Goal: Information Seeking & Learning: Compare options

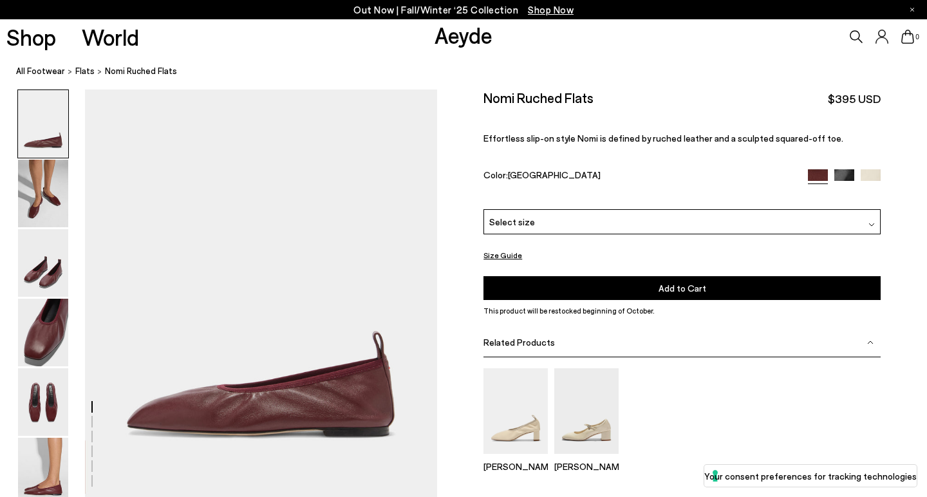
click at [47, 472] on img at bounding box center [43, 472] width 50 height 68
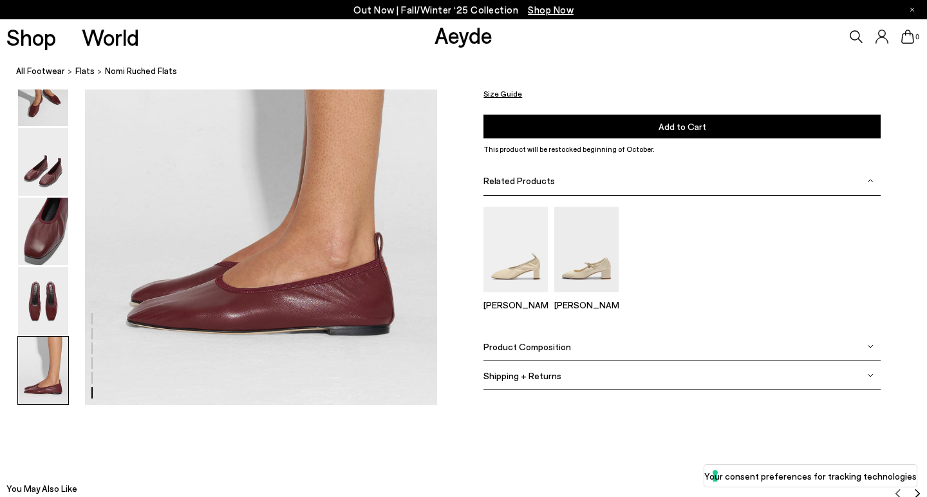
scroll to position [2494, 0]
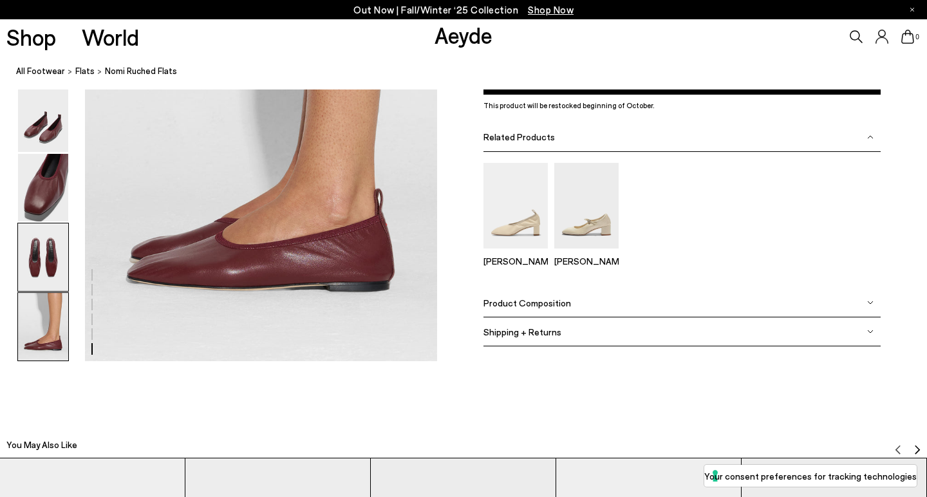
click at [39, 252] on img at bounding box center [43, 257] width 50 height 68
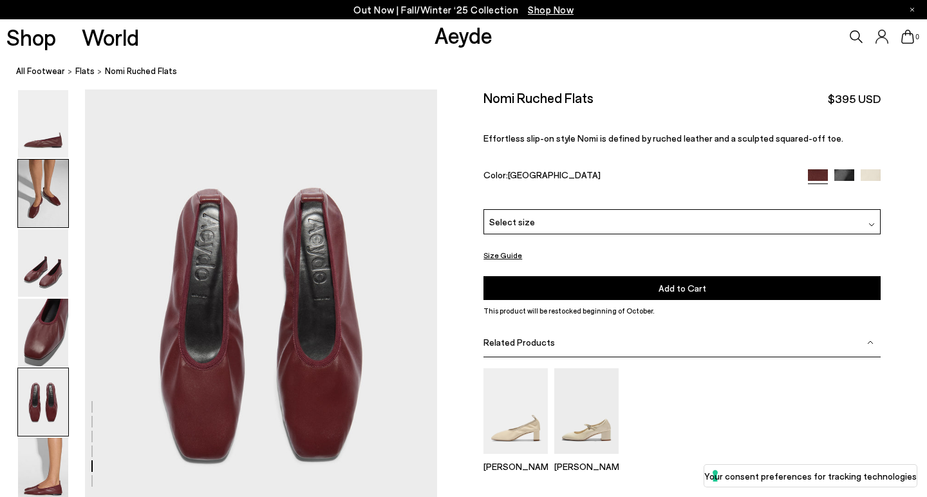
click at [46, 211] on img at bounding box center [43, 194] width 50 height 68
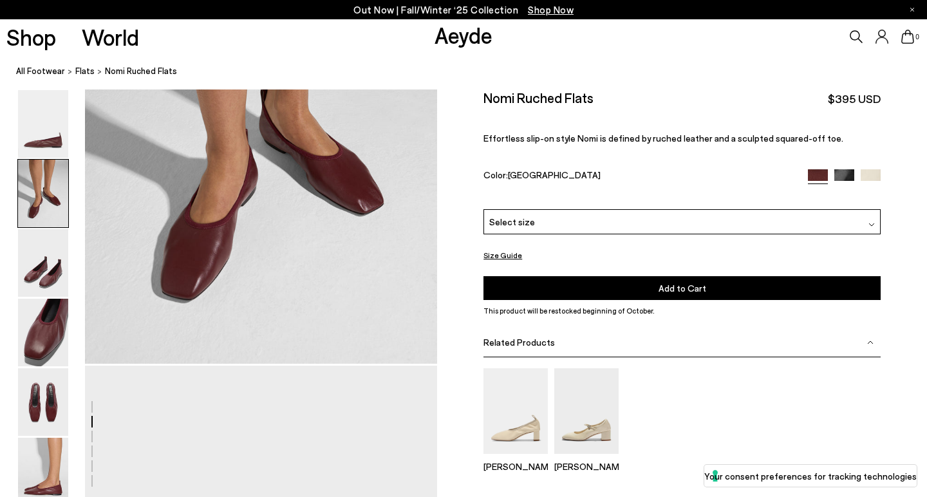
scroll to position [410, 0]
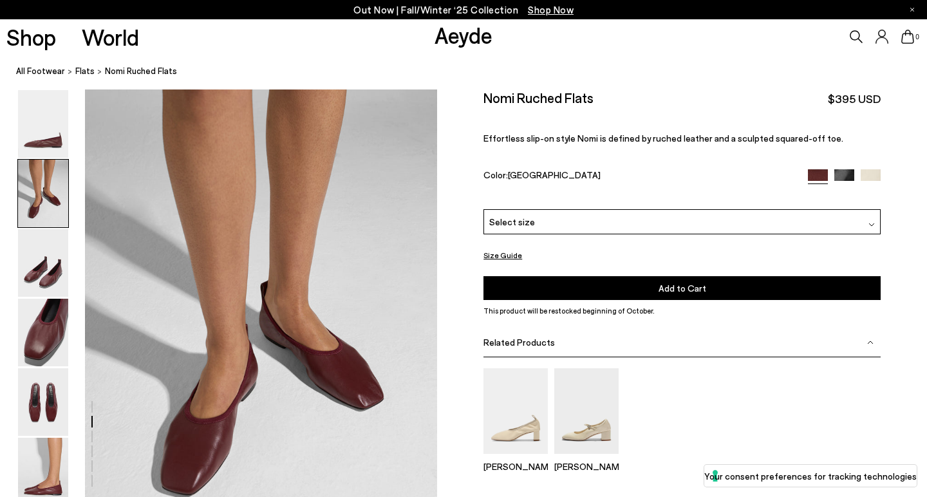
click at [52, 172] on img at bounding box center [43, 194] width 50 height 68
click at [46, 138] on img at bounding box center [43, 124] width 50 height 68
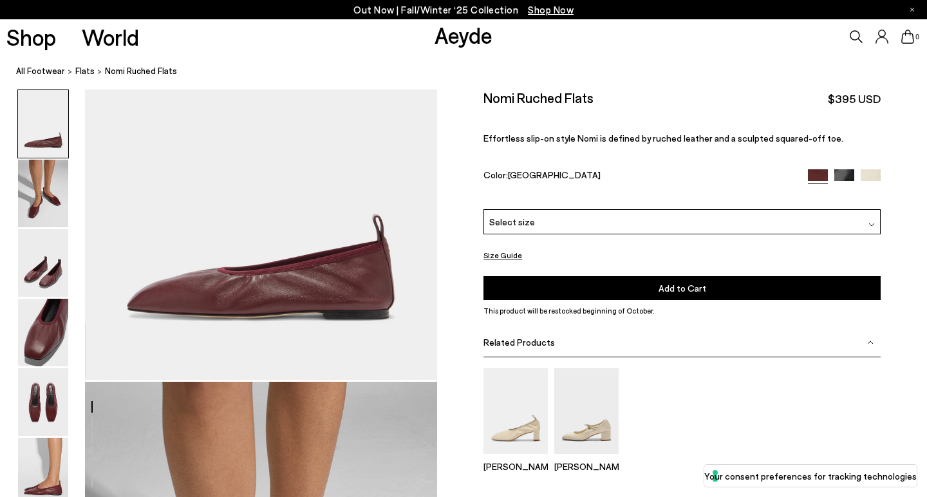
scroll to position [0, 0]
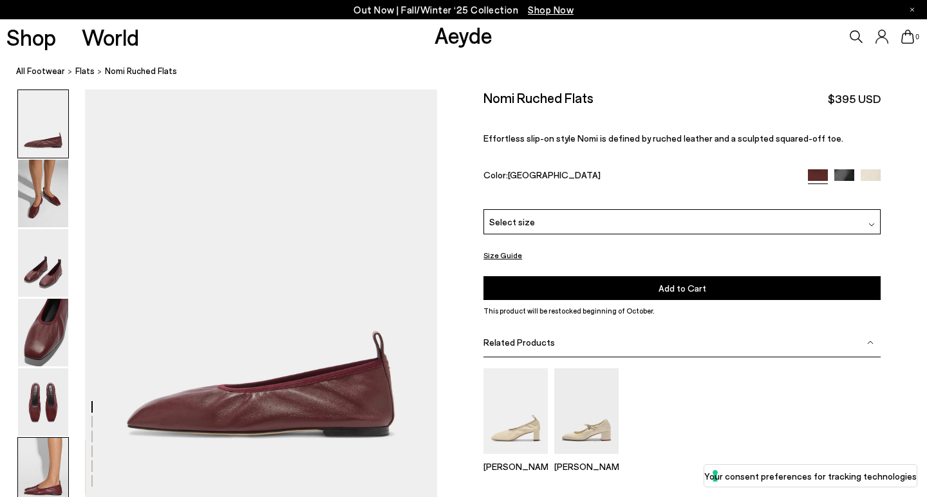
click at [36, 486] on img at bounding box center [43, 472] width 50 height 68
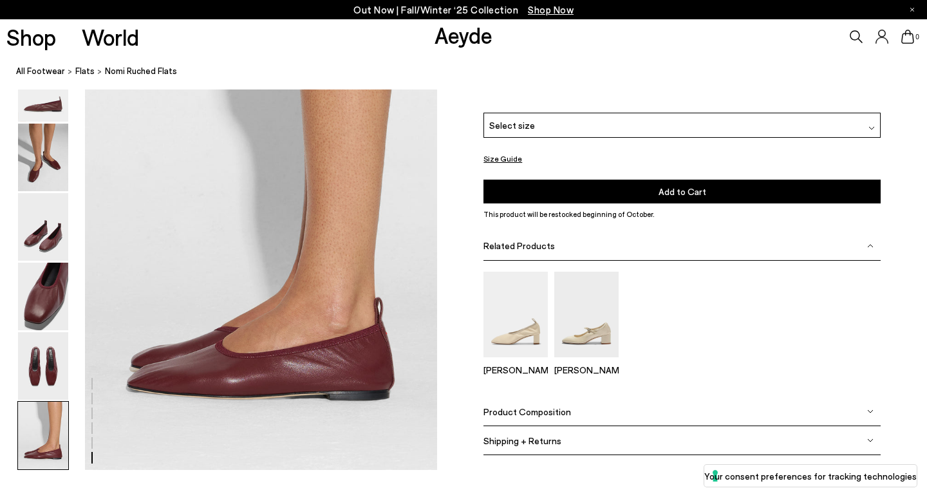
scroll to position [2559, 0]
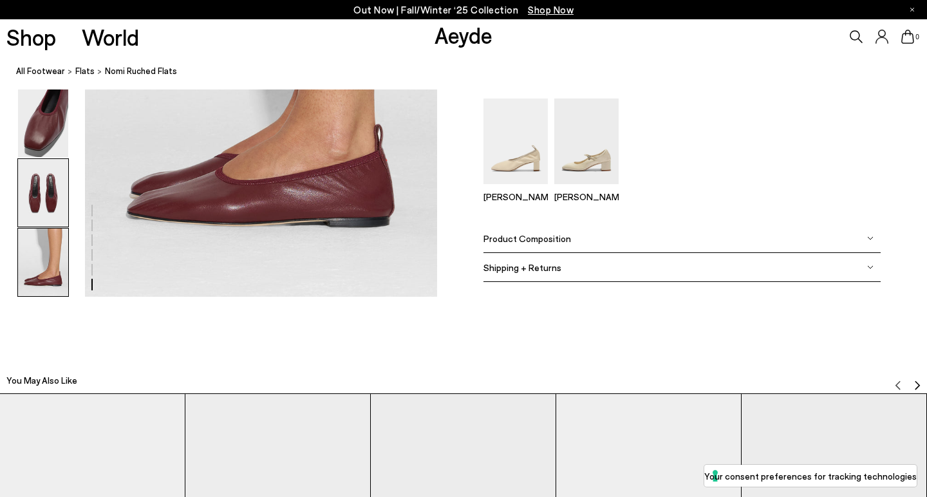
click at [30, 182] on img at bounding box center [43, 193] width 50 height 68
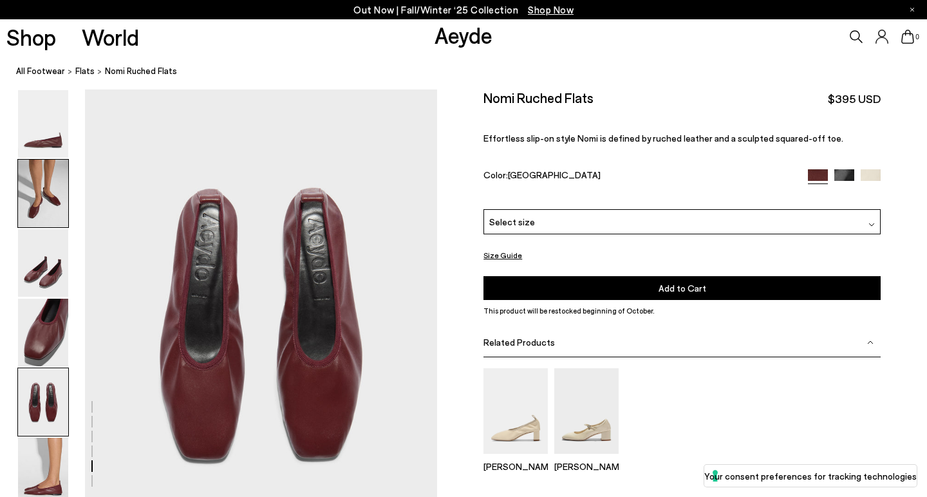
click at [39, 202] on img at bounding box center [43, 194] width 50 height 68
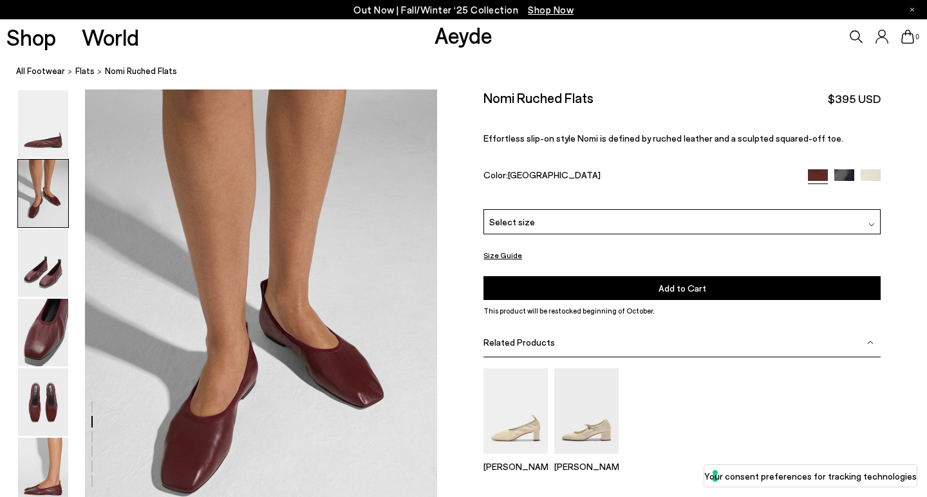
scroll to position [410, 0]
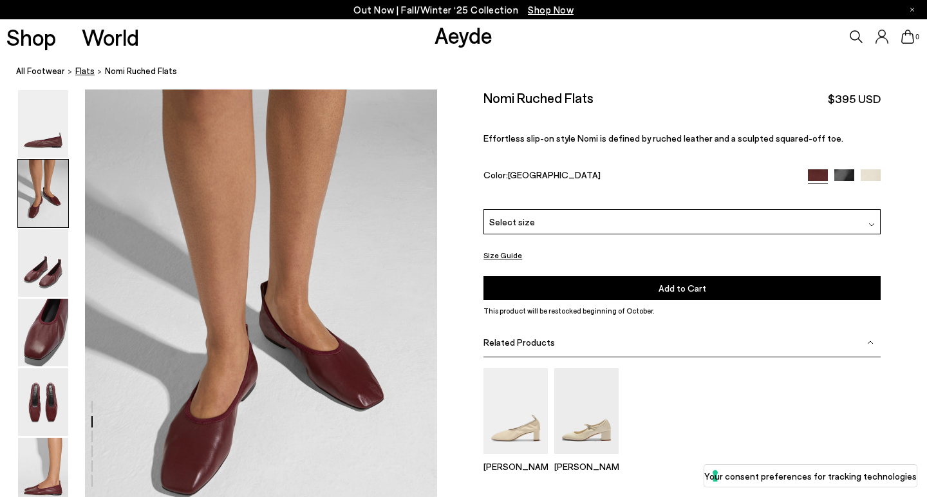
click at [79, 69] on span "flats" at bounding box center [84, 71] width 19 height 10
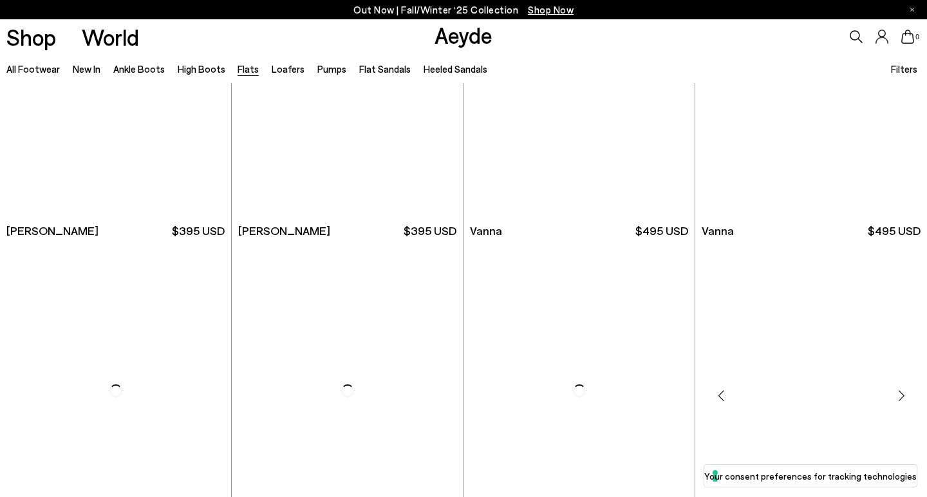
scroll to position [495, 0]
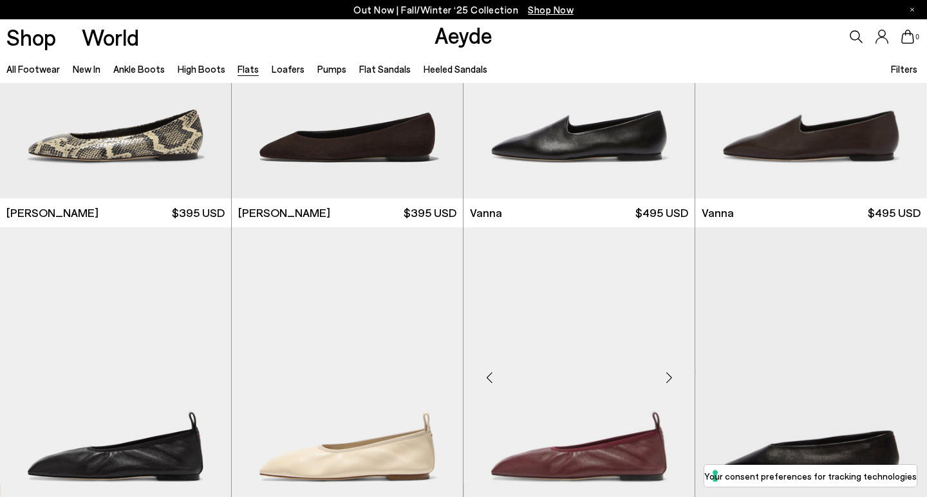
scroll to position [743, 0]
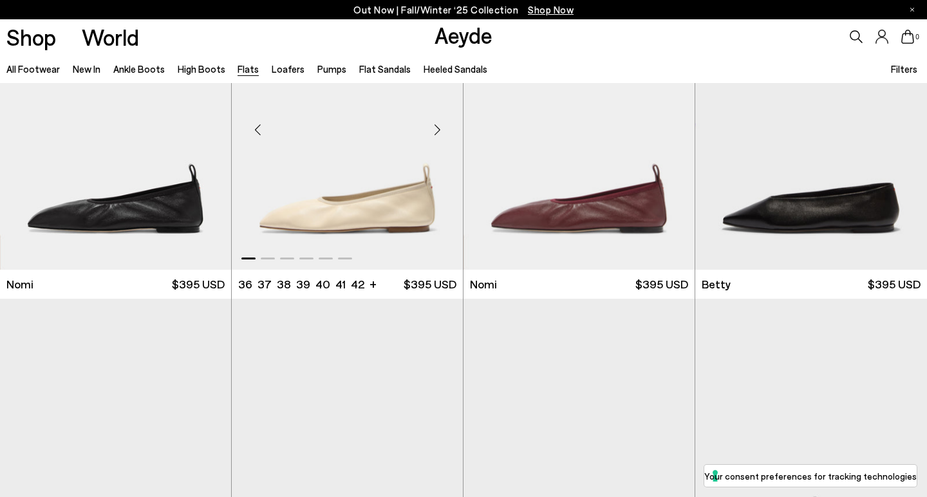
click at [436, 127] on div "Next slide" at bounding box center [437, 130] width 39 height 39
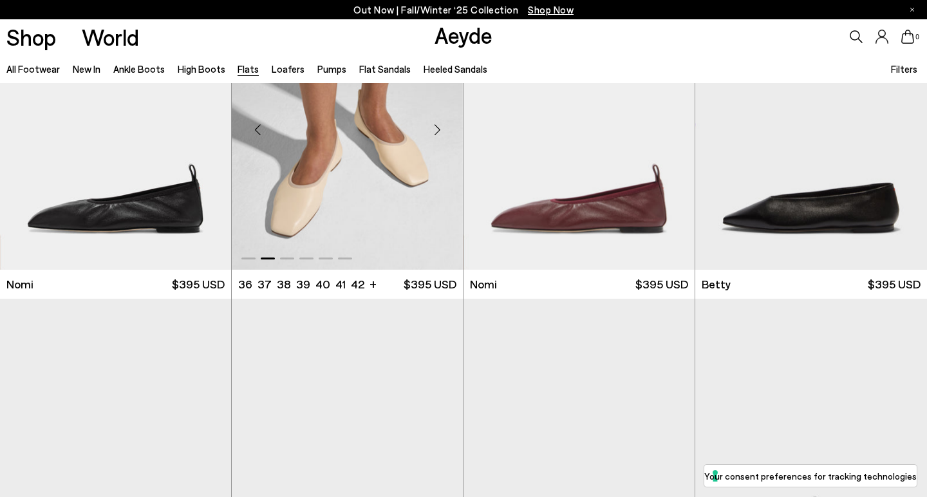
click at [436, 127] on div "Next slide" at bounding box center [437, 130] width 39 height 39
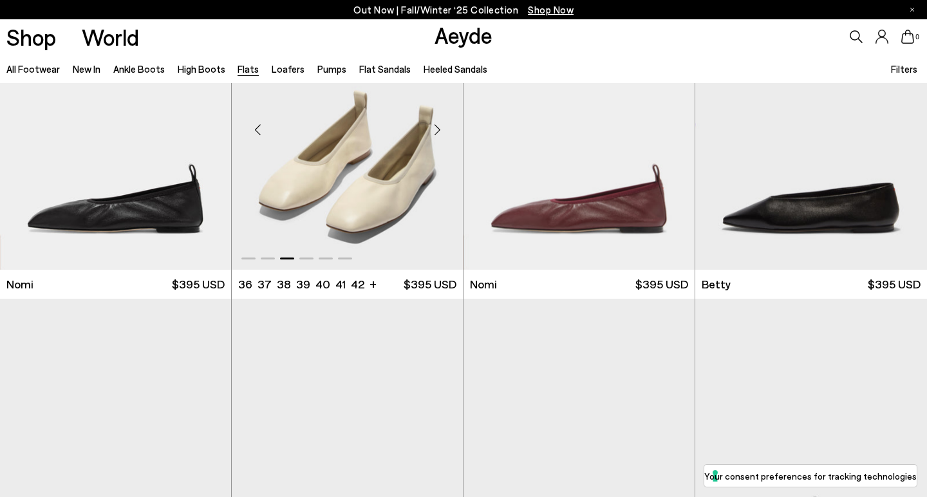
click at [436, 127] on div "Next slide" at bounding box center [437, 130] width 39 height 39
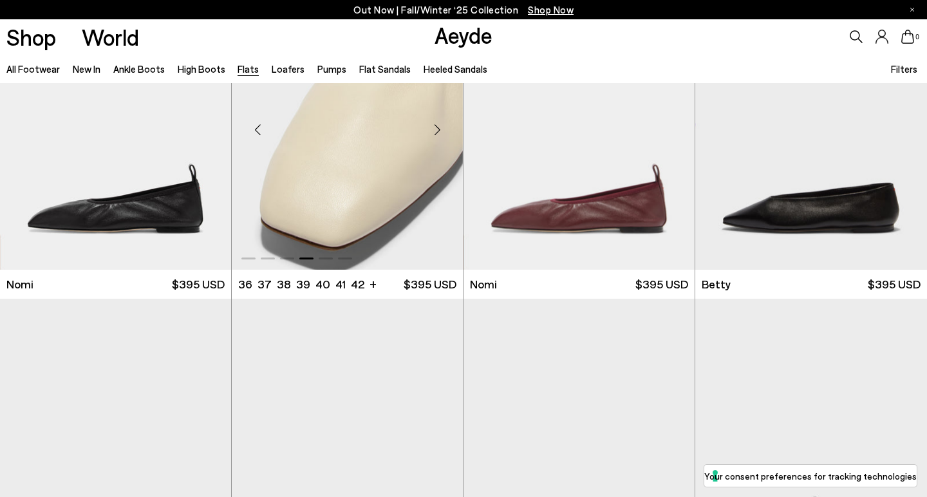
click at [436, 127] on div "Next slide" at bounding box center [437, 130] width 39 height 39
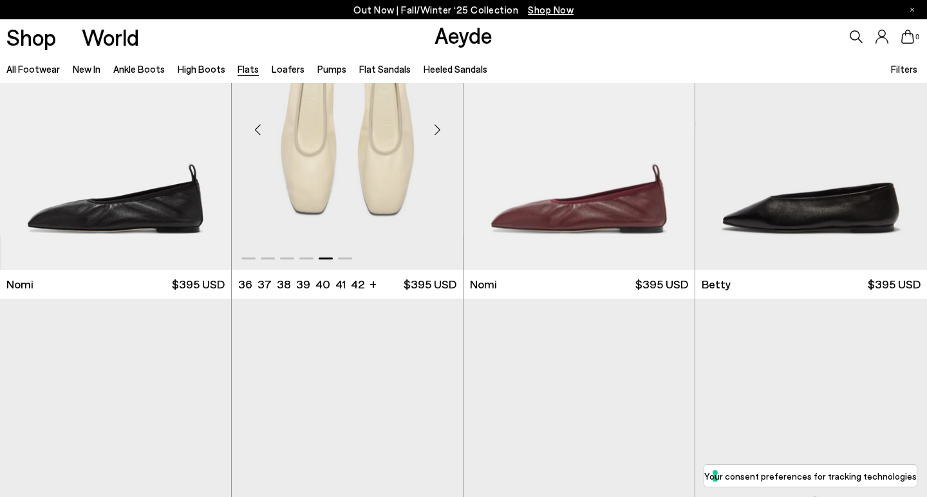
click at [436, 126] on div "Next slide" at bounding box center [437, 130] width 39 height 39
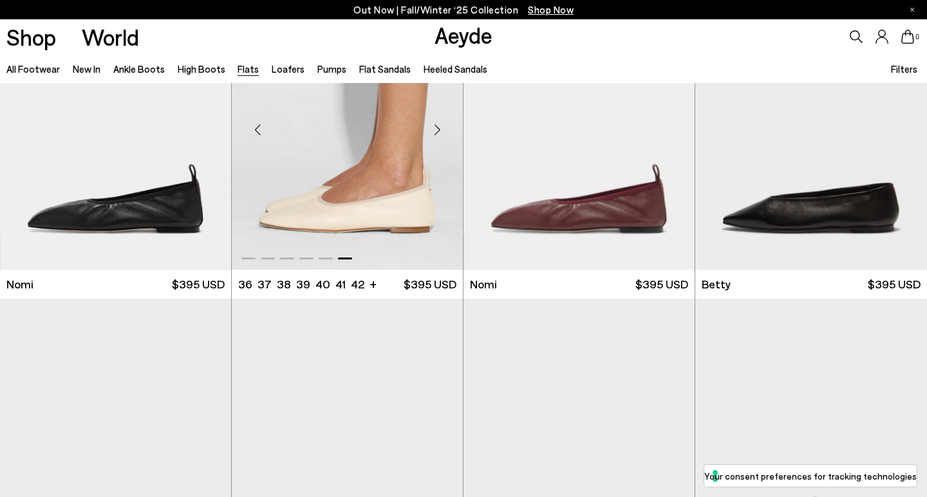
click at [436, 126] on div "Next slide" at bounding box center [437, 130] width 39 height 39
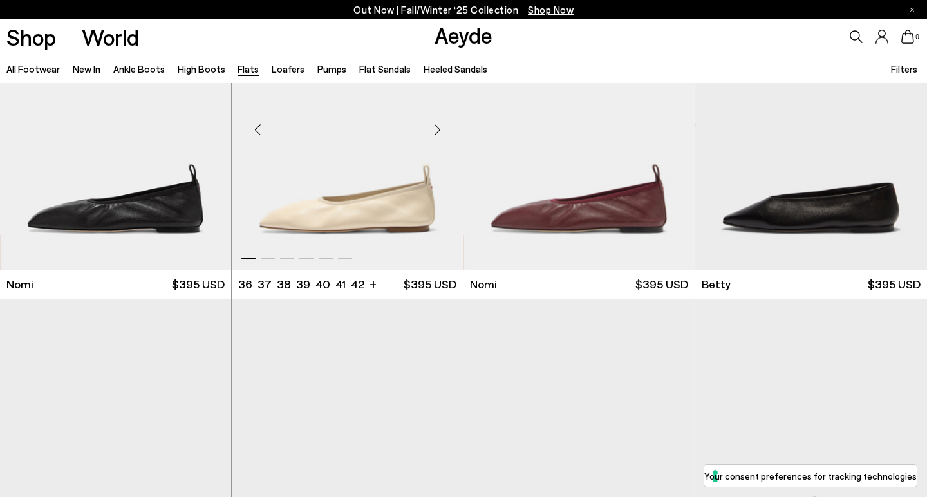
click at [436, 126] on div "Next slide" at bounding box center [437, 130] width 39 height 39
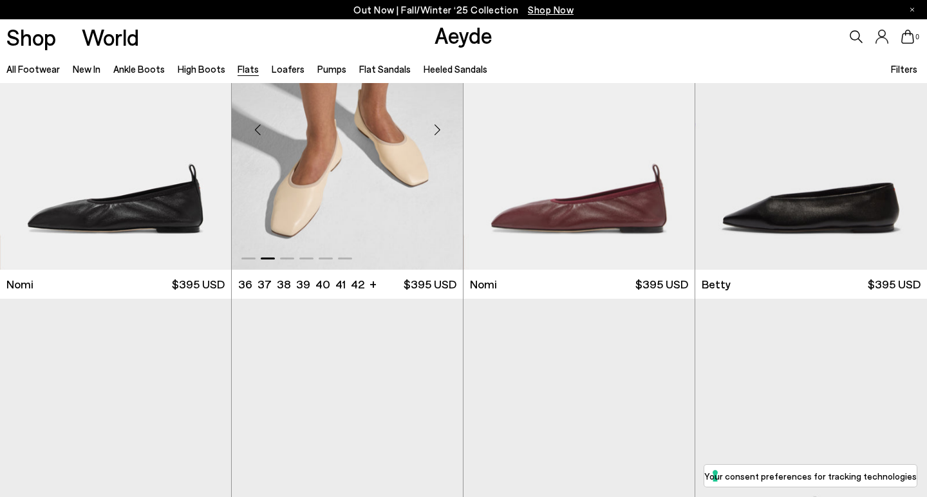
click at [436, 126] on div "Next slide" at bounding box center [437, 130] width 39 height 39
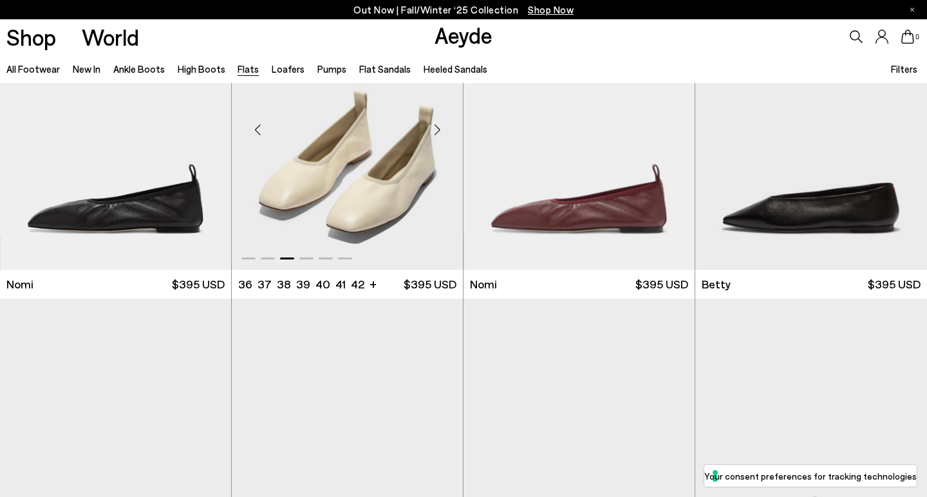
click at [436, 126] on div "Next slide" at bounding box center [437, 130] width 39 height 39
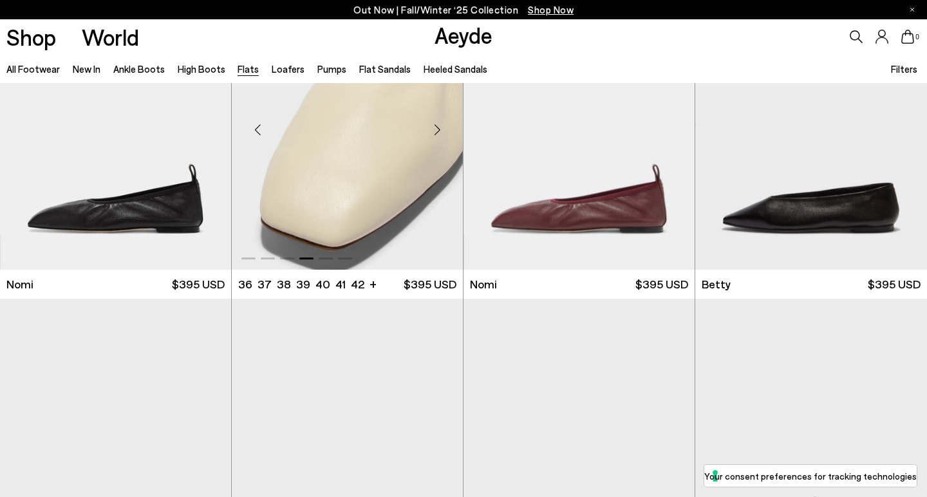
click at [436, 126] on div "Next slide" at bounding box center [437, 130] width 39 height 39
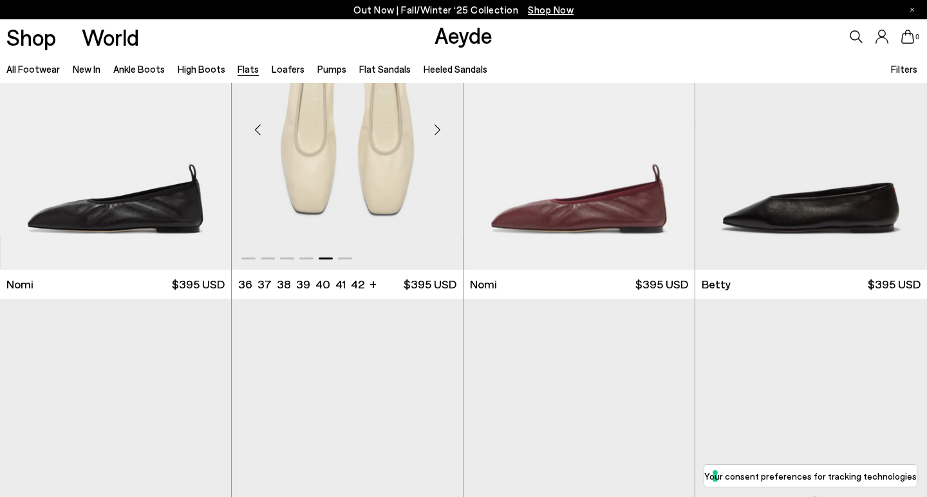
click at [436, 126] on div "Next slide" at bounding box center [437, 130] width 39 height 39
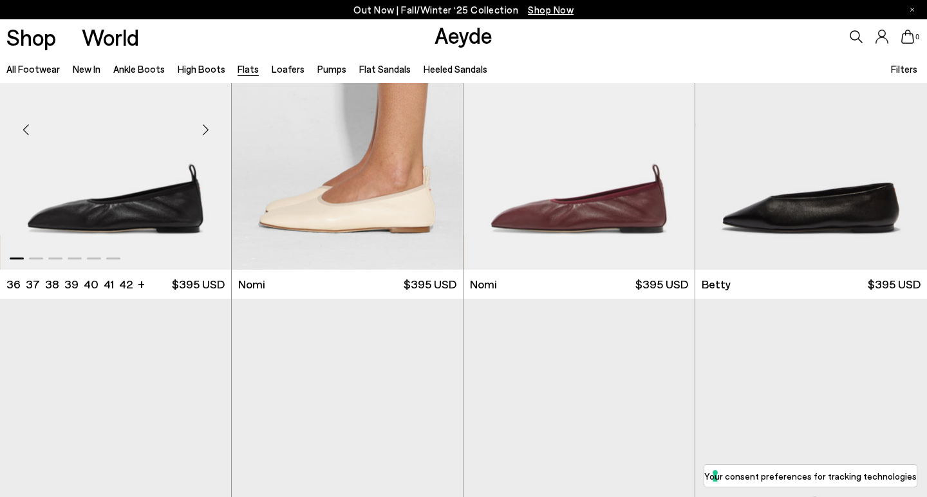
click at [205, 130] on div "Next slide" at bounding box center [205, 130] width 39 height 39
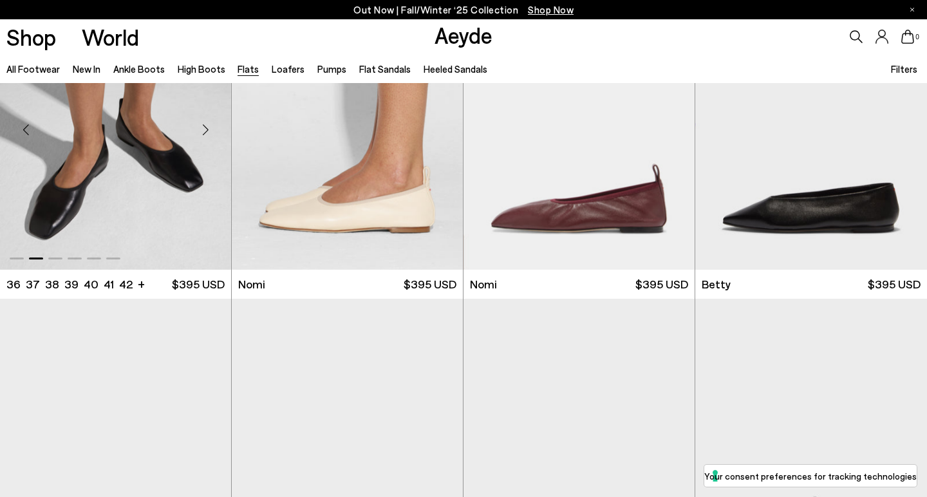
click at [205, 130] on div "Next slide" at bounding box center [205, 130] width 39 height 39
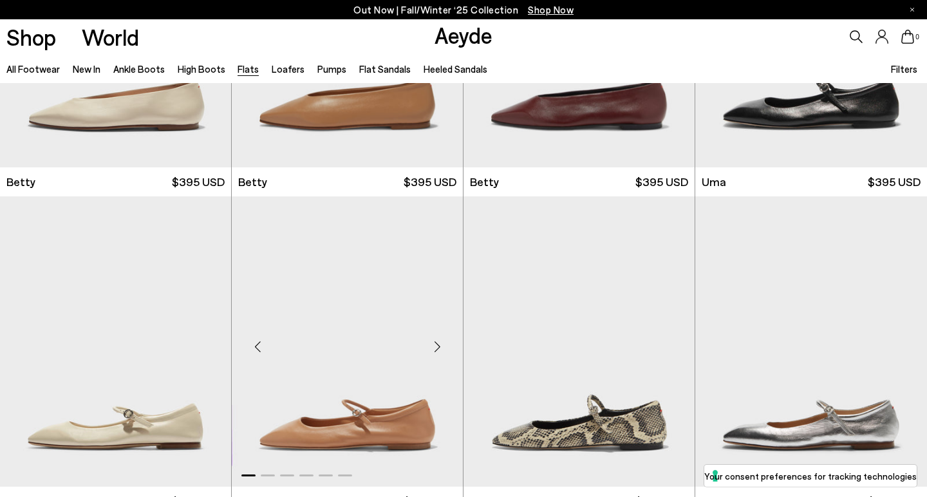
scroll to position [1254, 0]
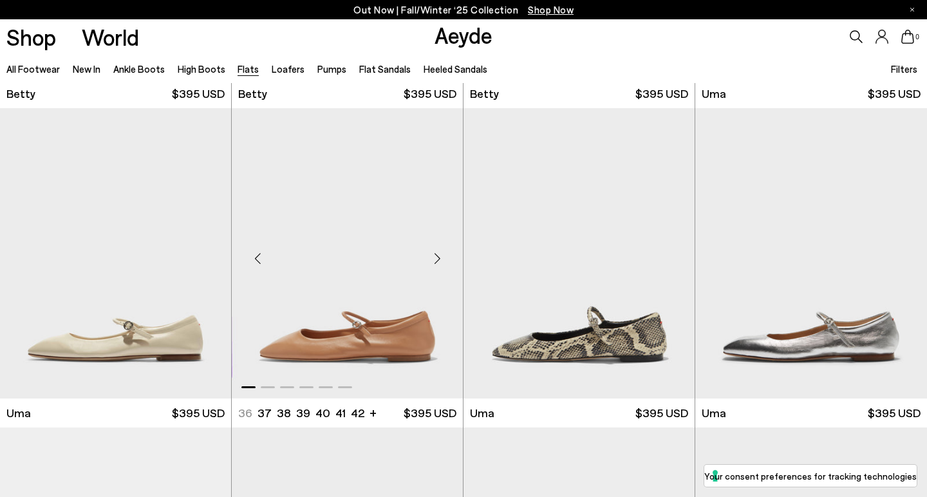
click at [440, 259] on div "Next slide" at bounding box center [437, 259] width 39 height 39
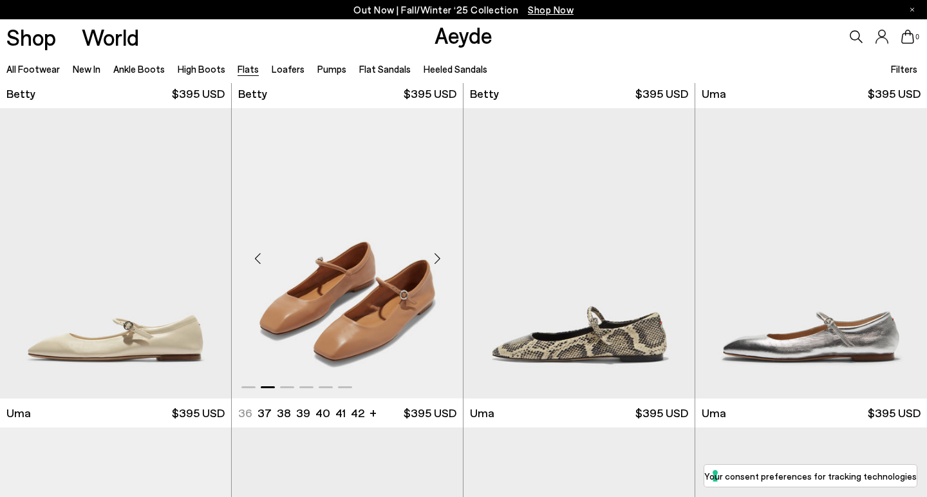
click at [440, 259] on div "Next slide" at bounding box center [437, 259] width 39 height 39
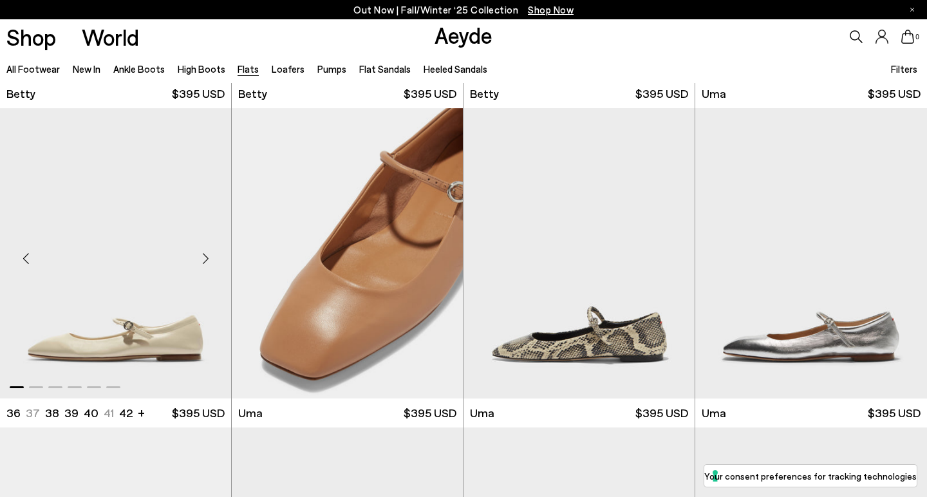
click at [209, 258] on div "Next slide" at bounding box center [205, 259] width 39 height 39
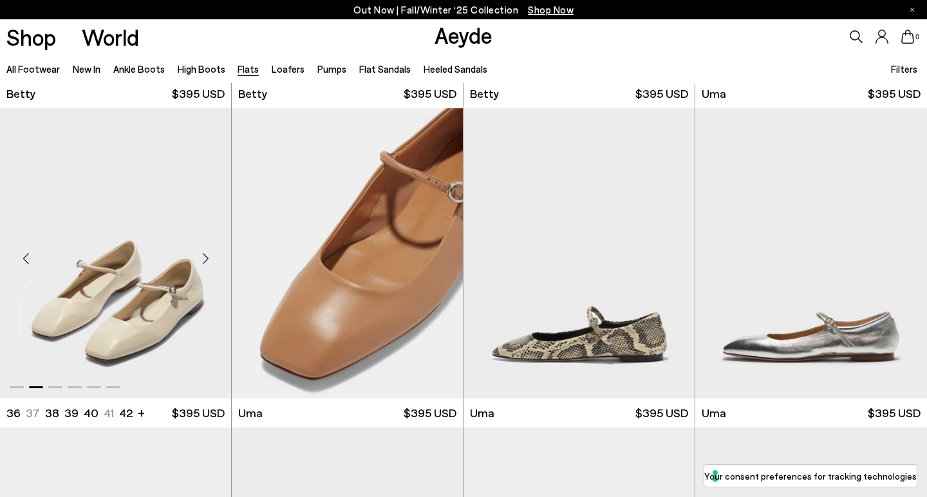
click at [209, 258] on div "Next slide" at bounding box center [205, 259] width 39 height 39
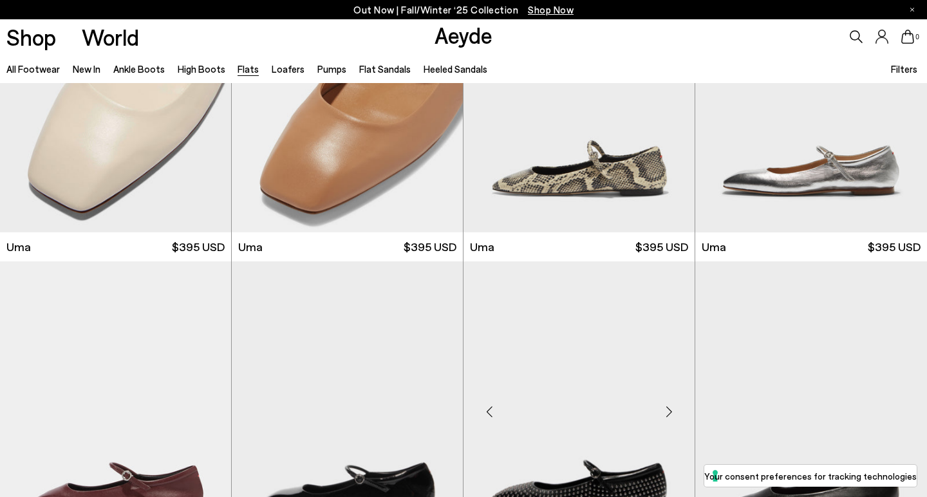
scroll to position [1636, 0]
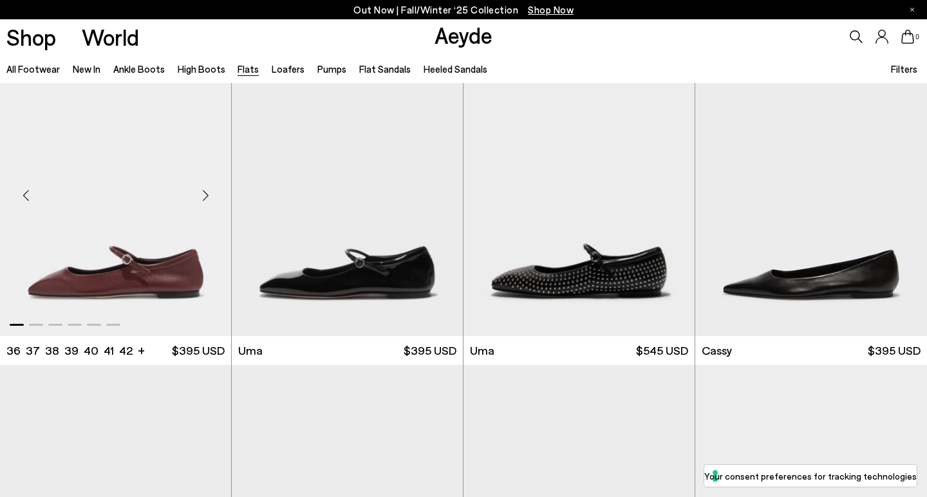
click at [203, 196] on div "Next slide" at bounding box center [205, 195] width 39 height 39
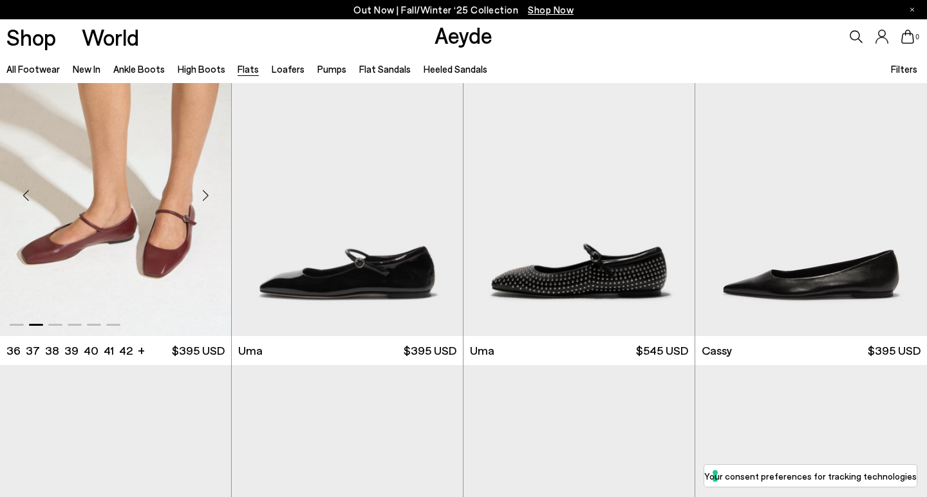
click at [203, 196] on div "Next slide" at bounding box center [205, 195] width 39 height 39
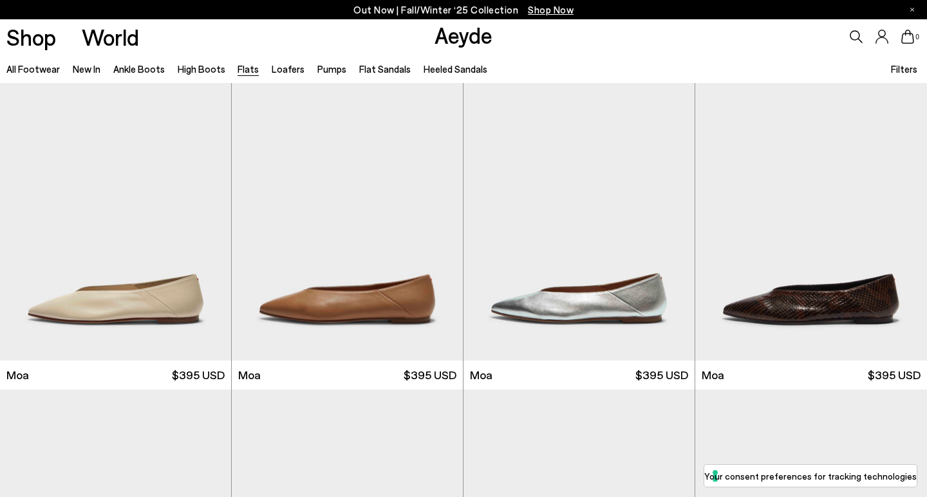
scroll to position [2281, 1]
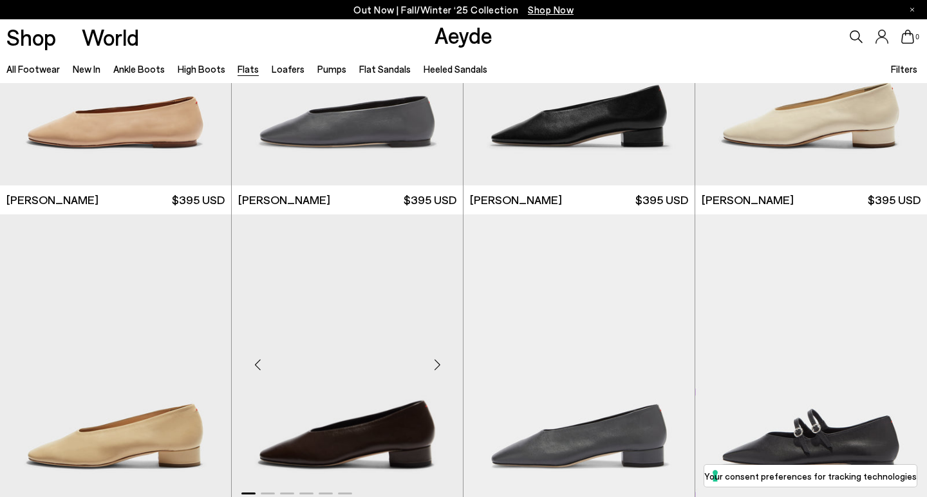
scroll to position [3800, 0]
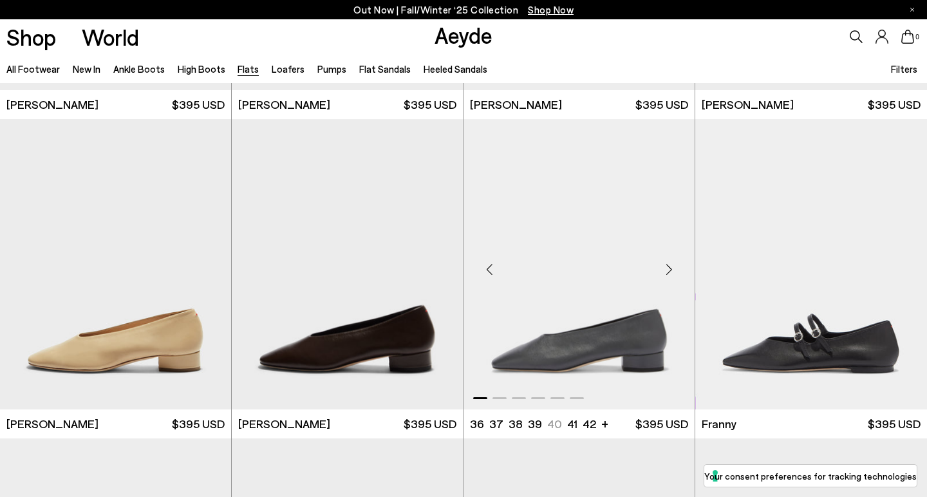
click at [670, 267] on div "Next slide" at bounding box center [669, 269] width 39 height 39
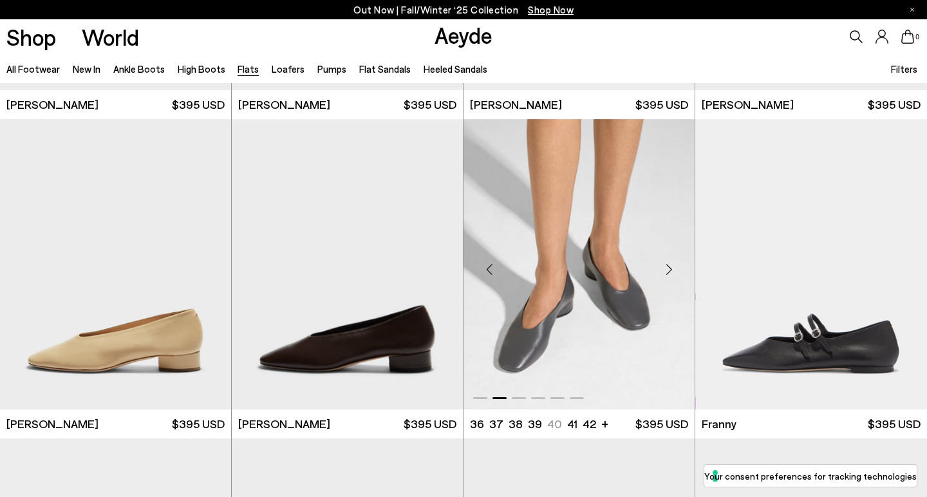
click at [670, 267] on div "Next slide" at bounding box center [669, 269] width 39 height 39
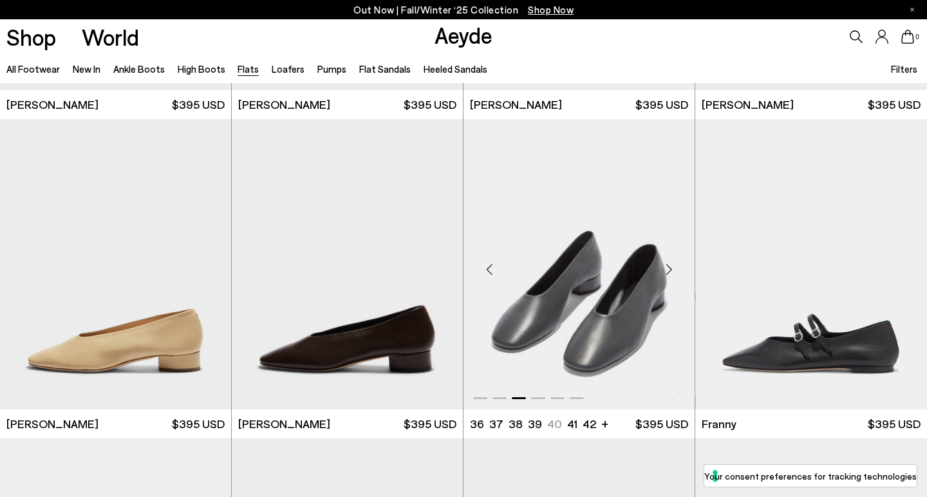
click at [670, 267] on div "Next slide" at bounding box center [669, 269] width 39 height 39
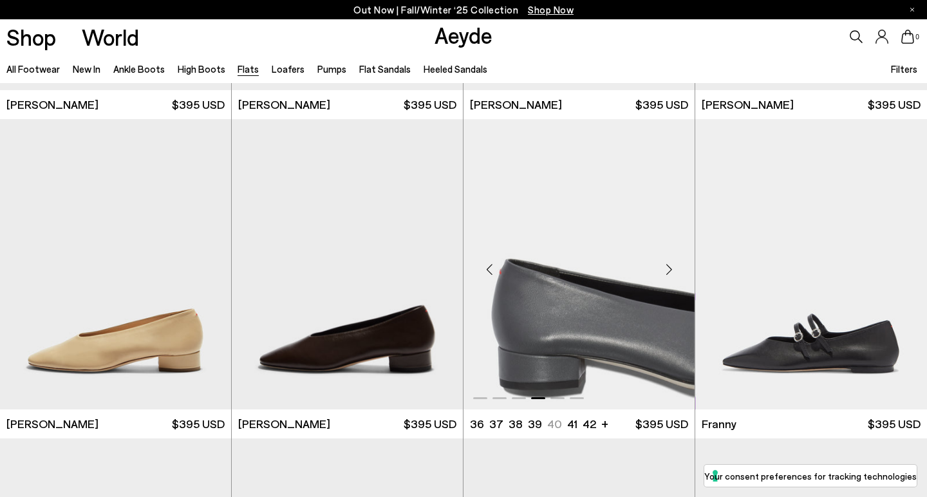
click at [670, 267] on div "Next slide" at bounding box center [669, 269] width 39 height 39
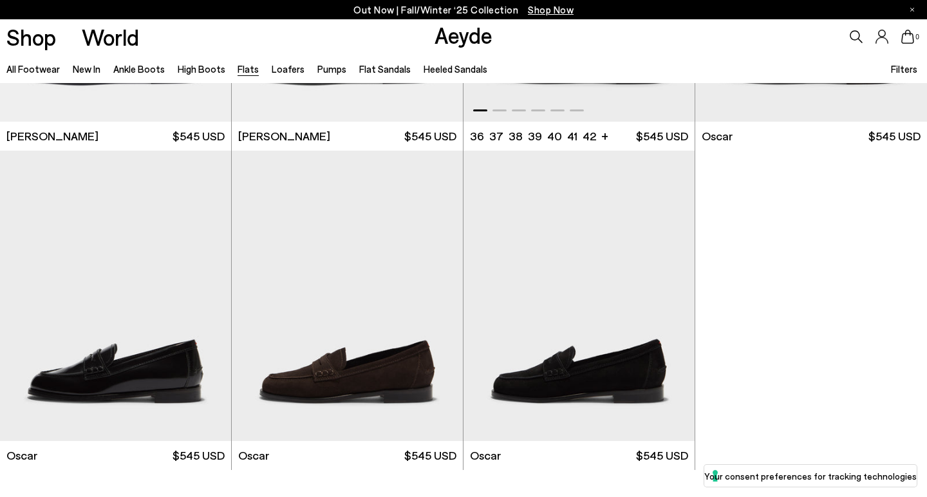
scroll to position [6729, 0]
